Goal: Download file/media

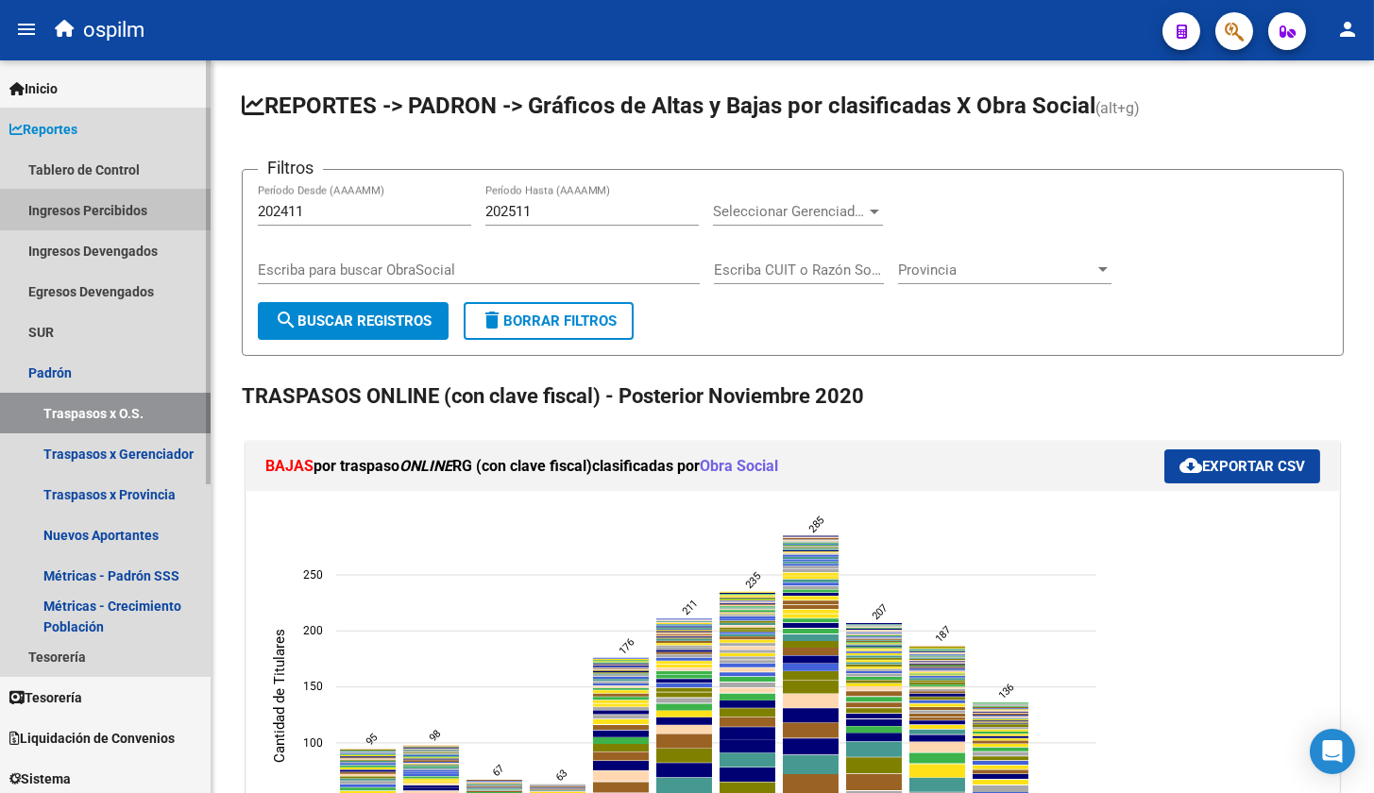
click at [87, 211] on link "Ingresos Percibidos" at bounding box center [105, 210] width 211 height 41
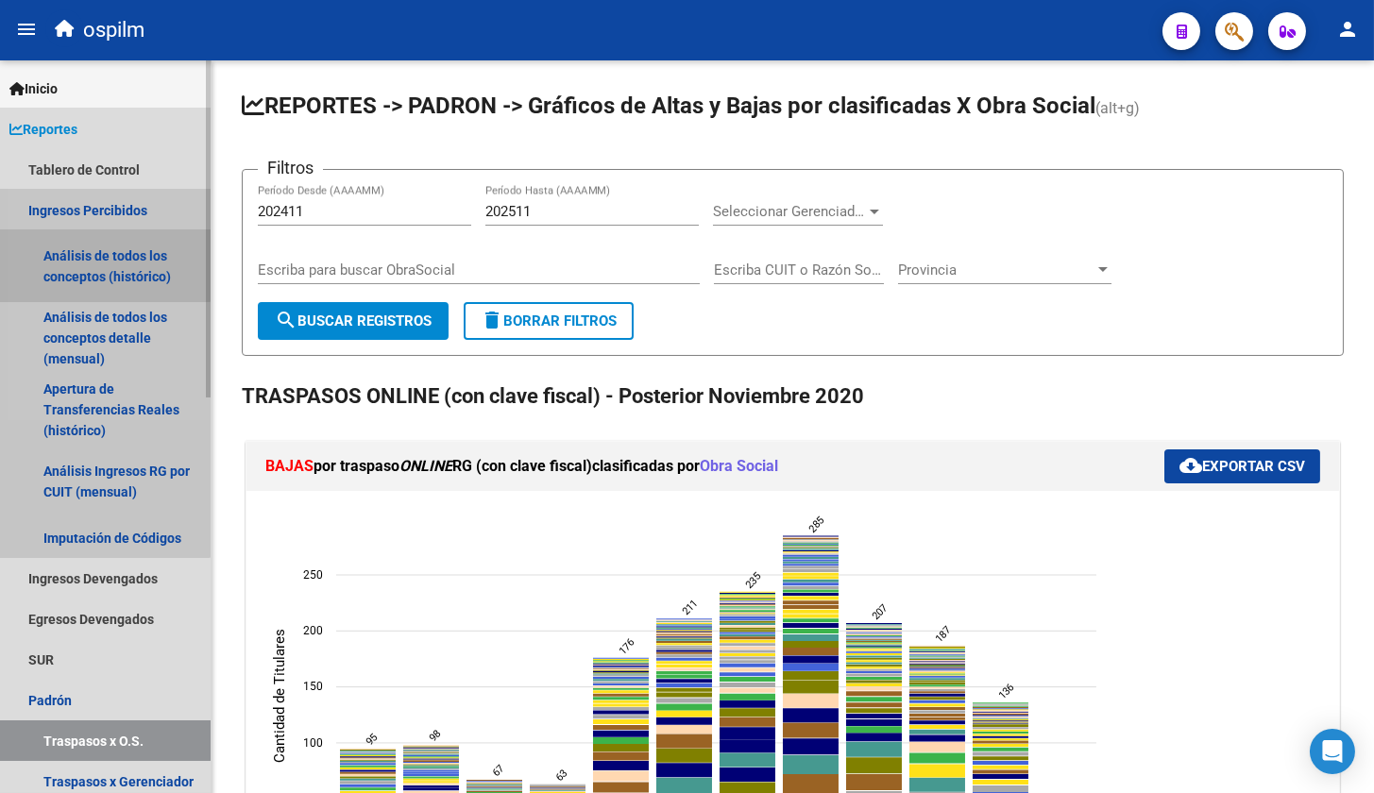
click at [89, 261] on link "Análisis de todos los conceptos (histórico)" at bounding box center [105, 266] width 211 height 72
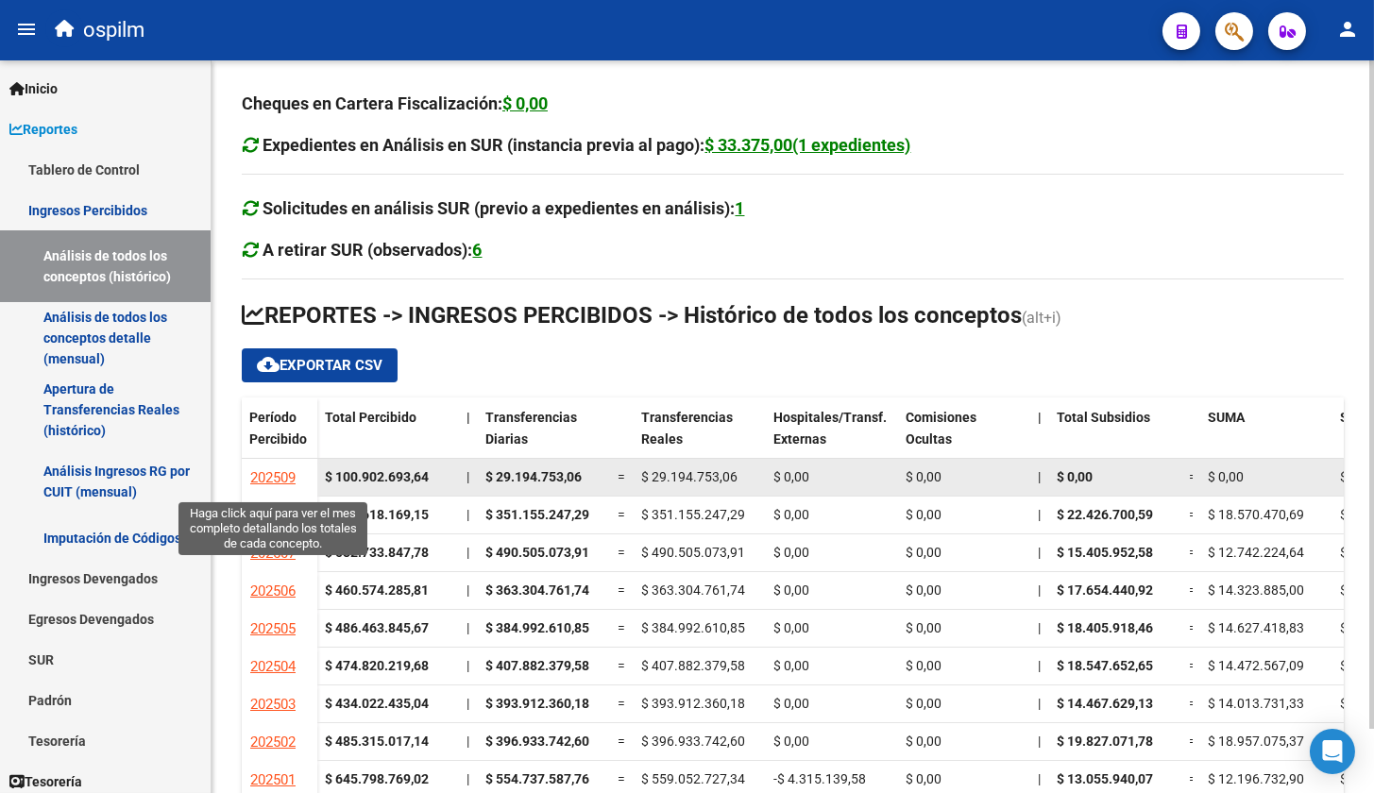
click at [269, 477] on span "202509" at bounding box center [272, 477] width 45 height 17
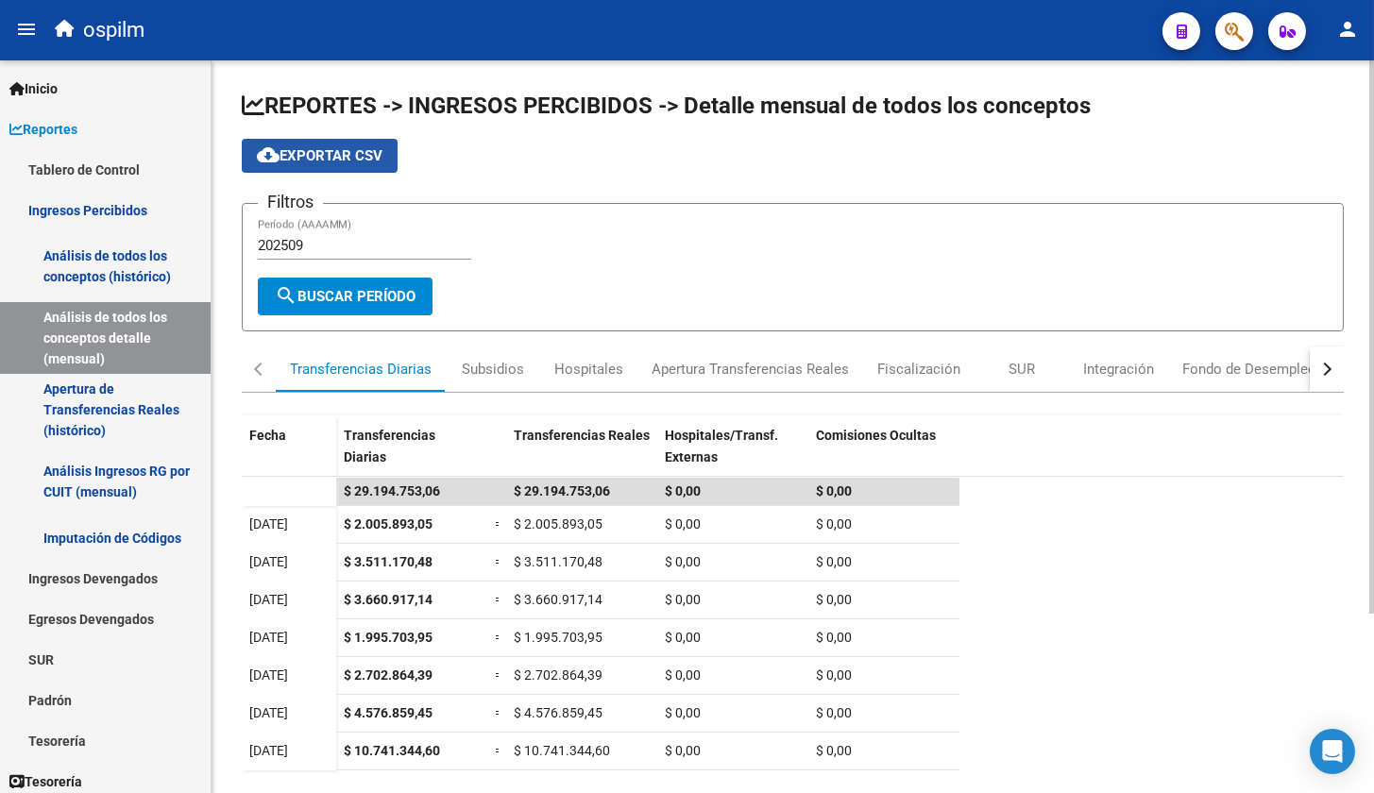
click at [356, 152] on span "cloud_download Exportar CSV" at bounding box center [320, 155] width 126 height 17
click at [307, 246] on input "202509" at bounding box center [364, 245] width 213 height 17
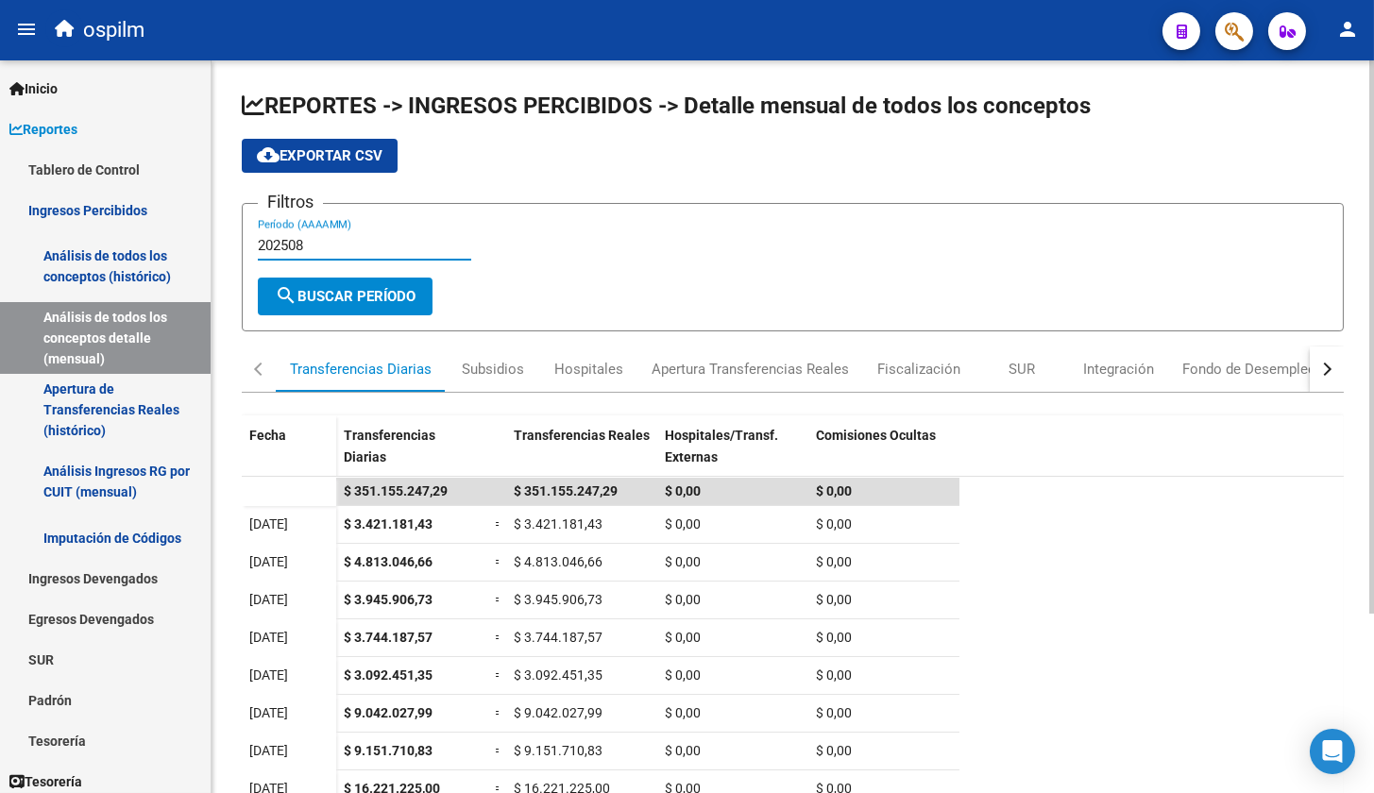
type input "202508"
click at [331, 155] on span "cloud_download Exportar CSV" at bounding box center [320, 155] width 126 height 17
